Goal: Transaction & Acquisition: Obtain resource

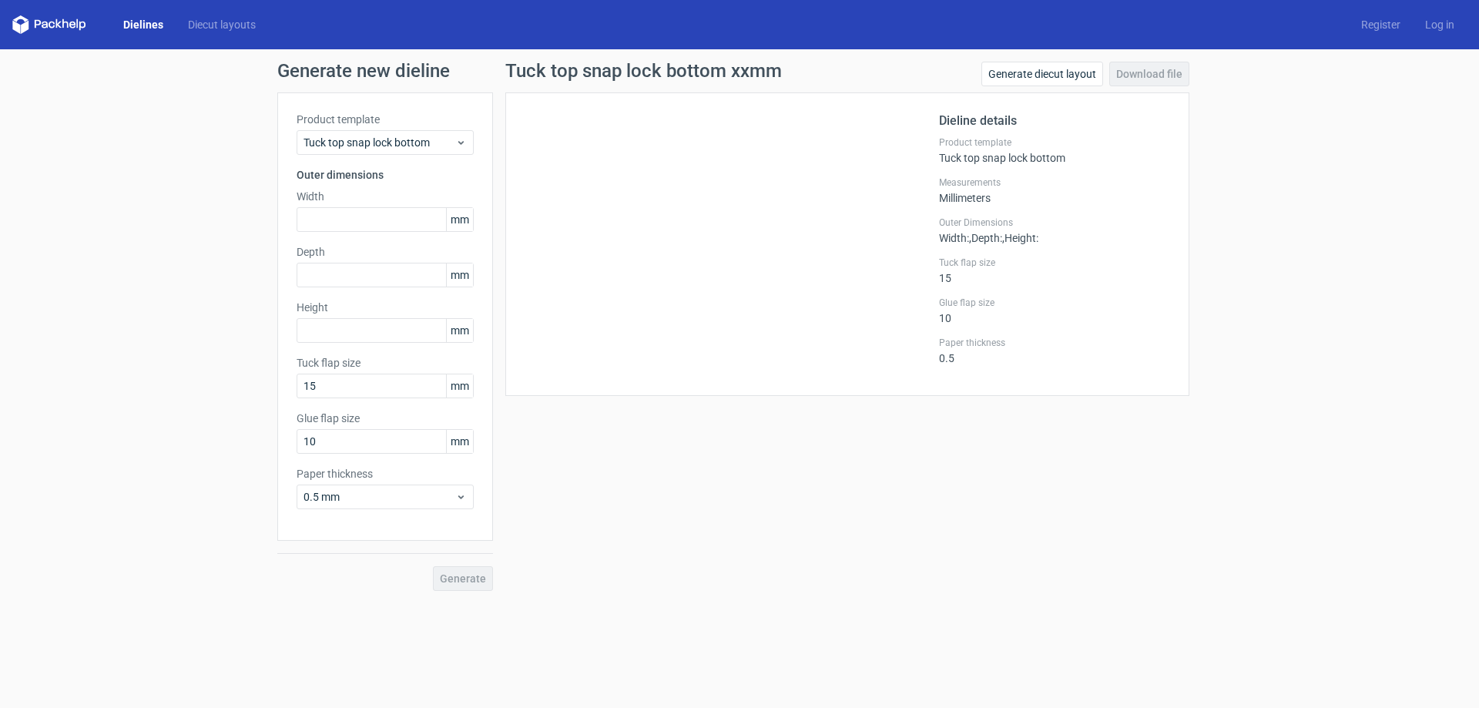
click at [390, 235] on div "Product template Tuck top snap lock bottom Outer dimensions Width mm Depth mm H…" at bounding box center [385, 316] width 216 height 448
click at [406, 221] on input "text" at bounding box center [385, 219] width 177 height 25
type input "77"
type input "90"
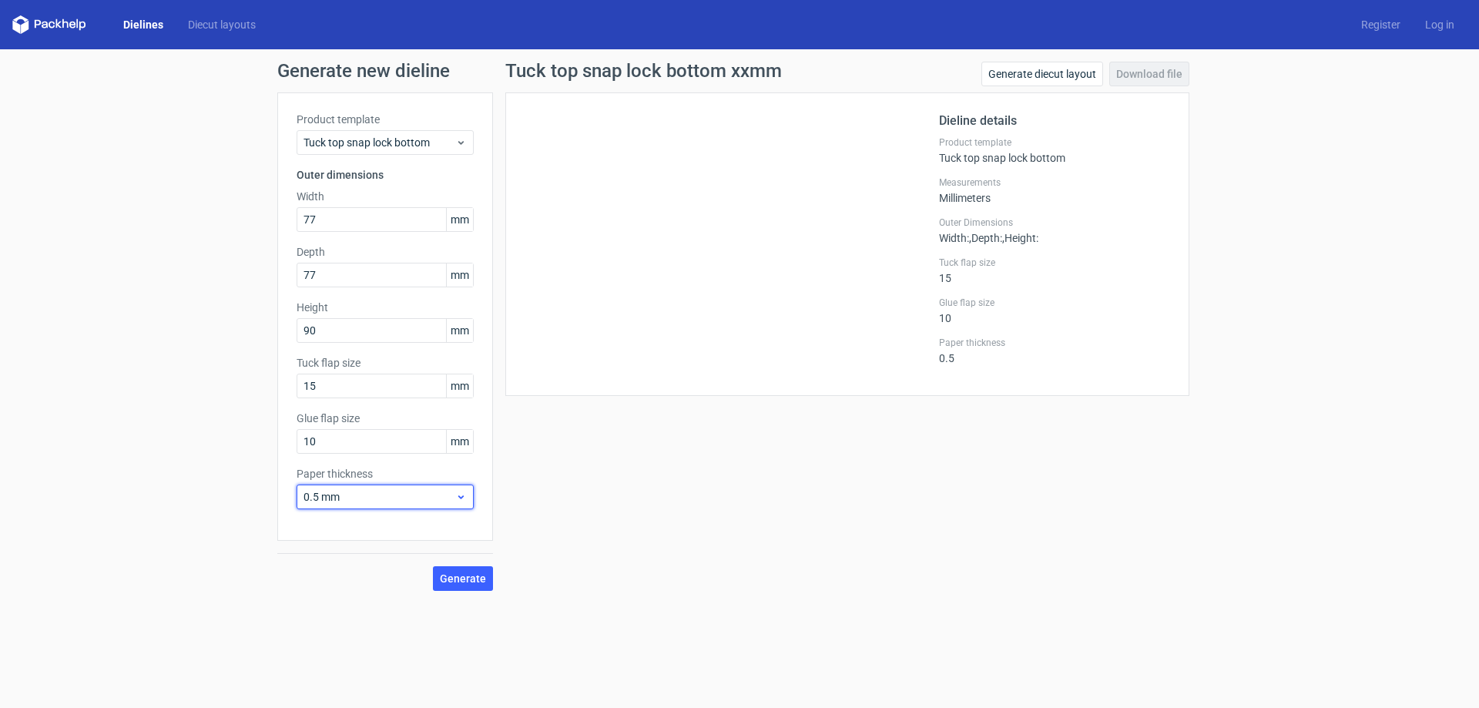
click at [448, 496] on span "0.5 mm" at bounding box center [380, 496] width 152 height 15
click at [326, 532] on div "0.4 mm" at bounding box center [385, 531] width 165 height 25
click at [346, 477] on label "Paper thickness" at bounding box center [385, 473] width 177 height 15
click at [1032, 70] on link "Generate diecut layout" at bounding box center [1043, 74] width 122 height 25
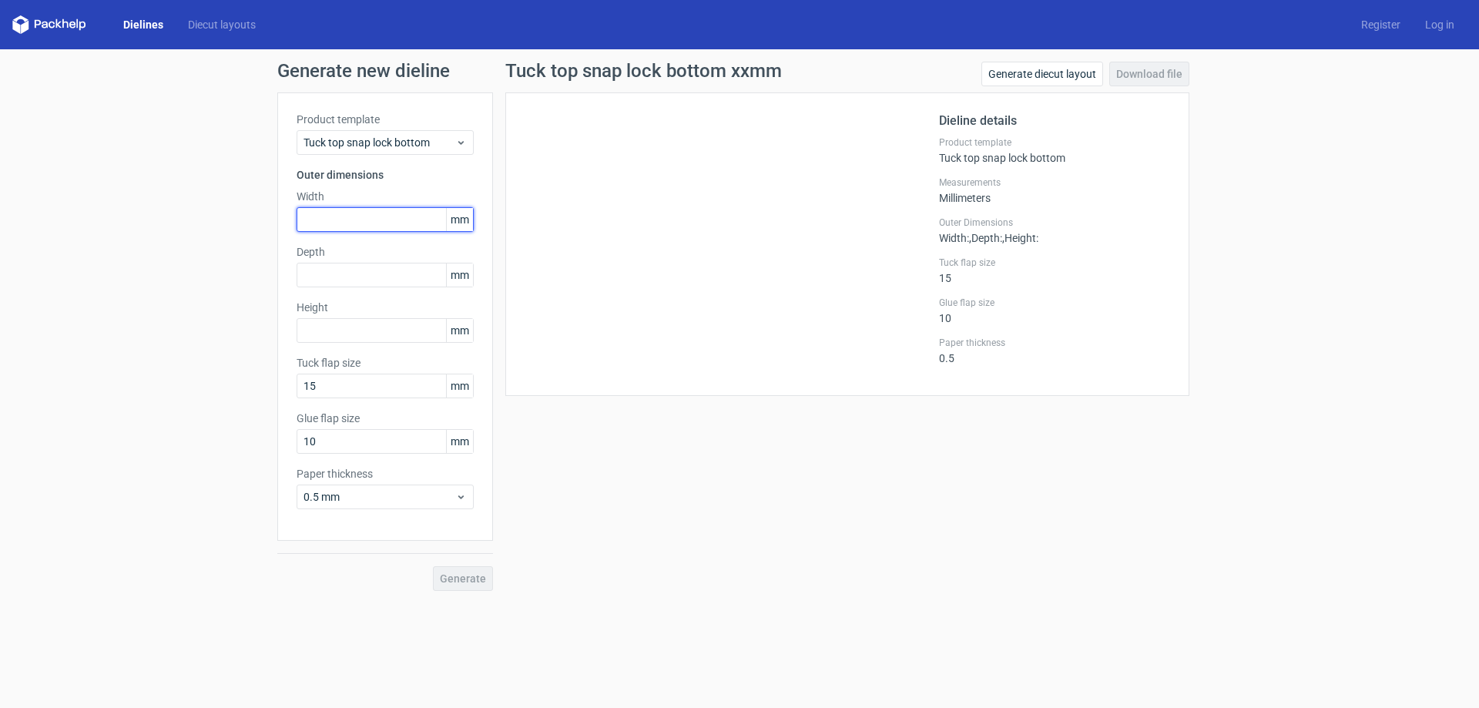
click at [398, 220] on input "text" at bounding box center [385, 219] width 177 height 25
type input "77"
click at [401, 279] on input "text" at bounding box center [385, 275] width 177 height 25
type input "77"
click at [375, 317] on div "Height mm" at bounding box center [385, 321] width 177 height 43
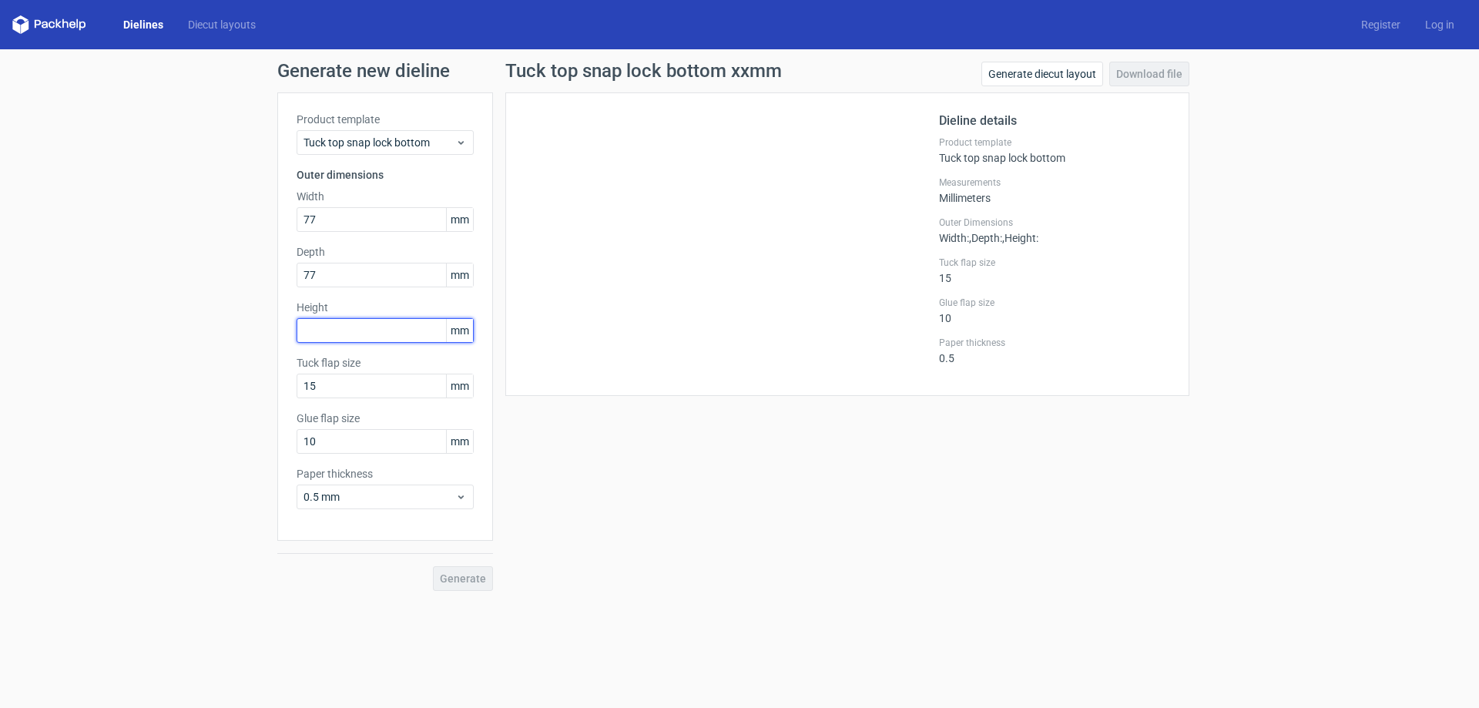
click at [382, 326] on input "text" at bounding box center [385, 330] width 177 height 25
type input "90"
click at [460, 579] on span "Generate" at bounding box center [463, 578] width 46 height 11
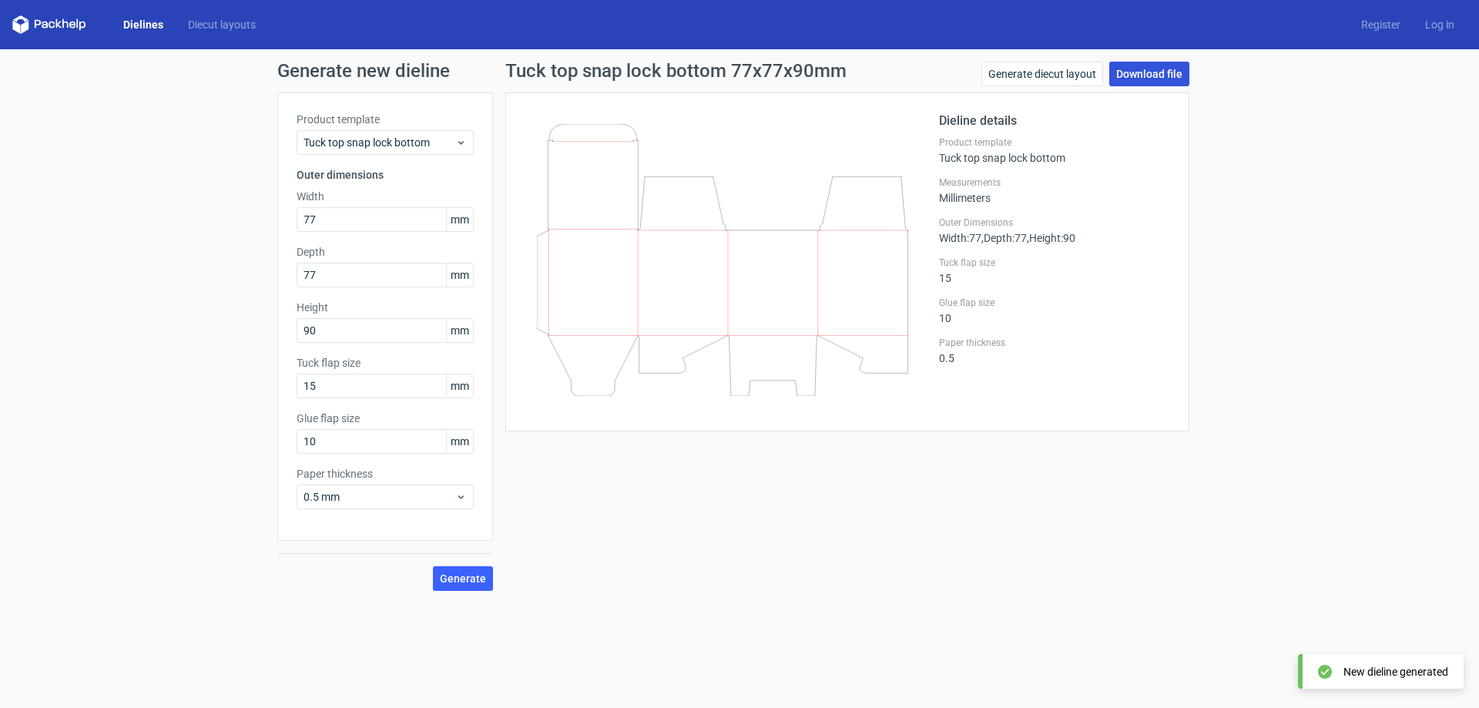
click at [1168, 76] on link "Download file" at bounding box center [1150, 74] width 80 height 25
